Goal: Task Accomplishment & Management: Manage account settings

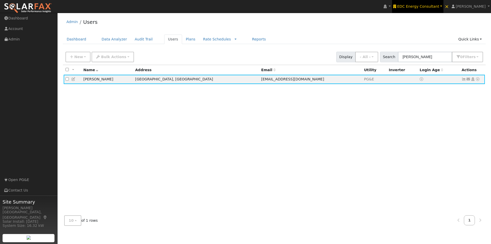
click at [427, 5] on span "EDC Energy Consultant" at bounding box center [419, 6] width 42 height 4
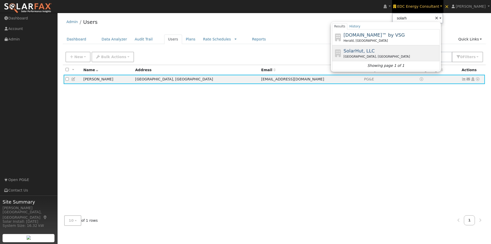
click at [364, 50] on span "SolarHut, LLC" at bounding box center [359, 50] width 31 height 5
type input "SolarHut, LLC"
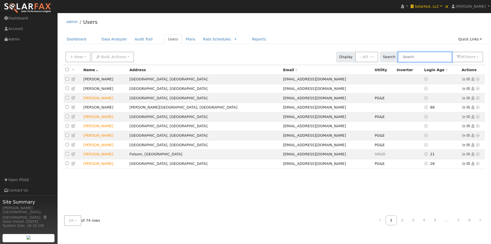
click at [429, 58] on input "text" at bounding box center [425, 57] width 54 height 10
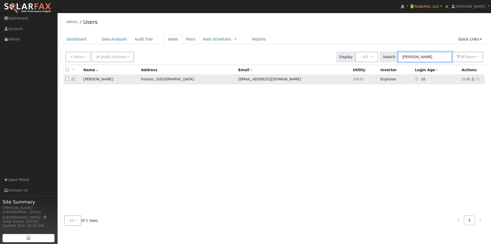
type input "[PERSON_NAME]"
click at [464, 80] on icon at bounding box center [464, 79] width 5 height 4
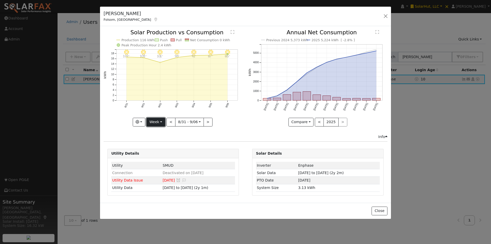
click at [159, 122] on button "Week" at bounding box center [156, 122] width 19 height 9
click at [156, 146] on link "Month" at bounding box center [165, 146] width 36 height 7
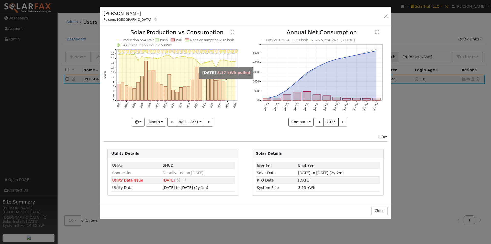
click at [223, 95] on rect "onclick=""" at bounding box center [223, 90] width 3 height 19
type input "[DATE]"
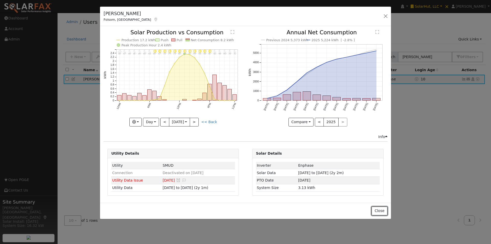
drag, startPoint x: 381, startPoint y: 211, endPoint x: 379, endPoint y: 169, distance: 41.5
click at [382, 208] on button "Close" at bounding box center [380, 211] width 16 height 9
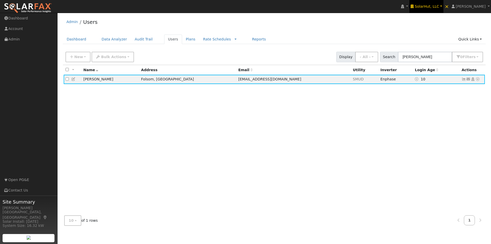
click at [435, 5] on span "SolarHut, LLC" at bounding box center [427, 6] width 24 height 4
type input "s"
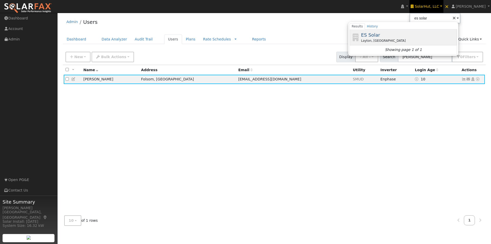
click at [376, 33] on span "ES Solar" at bounding box center [370, 34] width 19 height 5
type input "ES Solar"
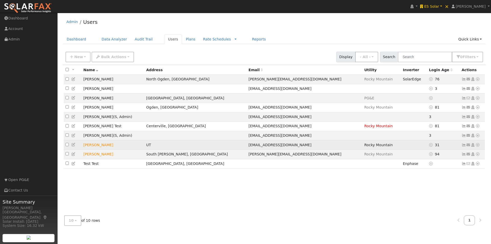
click at [465, 147] on icon at bounding box center [464, 145] width 5 height 4
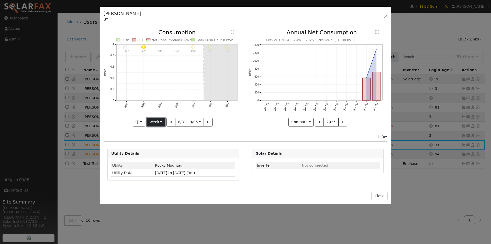
click at [156, 122] on button "Week" at bounding box center [156, 122] width 19 height 9
click at [159, 155] on link "Year" at bounding box center [165, 154] width 36 height 7
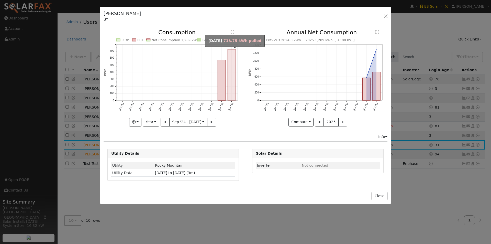
drag, startPoint x: 232, startPoint y: 88, endPoint x: 223, endPoint y: 109, distance: 22.8
click at [232, 89] on rect "onclick=""" at bounding box center [232, 74] width 8 height 51
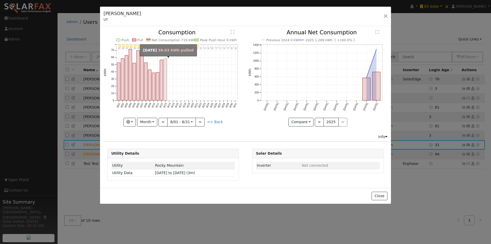
click at [166, 93] on rect "onclick=""" at bounding box center [165, 80] width 3 height 42
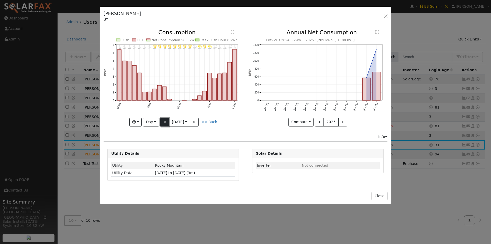
click at [166, 120] on button "<" at bounding box center [164, 122] width 9 height 9
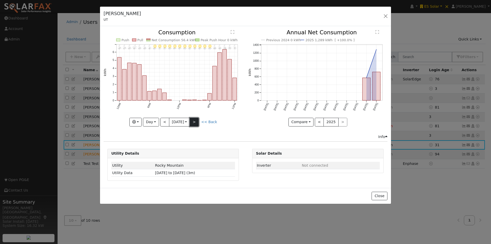
click at [197, 119] on button ">" at bounding box center [194, 122] width 9 height 9
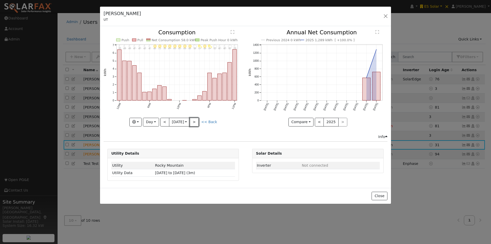
drag, startPoint x: 196, startPoint y: 119, endPoint x: 205, endPoint y: 120, distance: 9.2
click at [196, 120] on button ">" at bounding box center [194, 122] width 9 height 9
type input "2025-08-14"
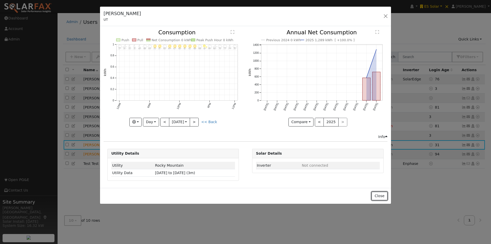
drag, startPoint x: 380, startPoint y: 195, endPoint x: 383, endPoint y: 182, distance: 13.5
click at [380, 194] on button "Close" at bounding box center [380, 196] width 16 height 9
